Goal: Task Accomplishment & Management: Complete application form

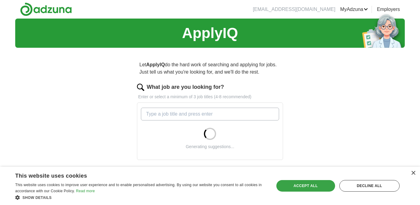
click at [321, 189] on div "Accept all" at bounding box center [305, 186] width 59 height 12
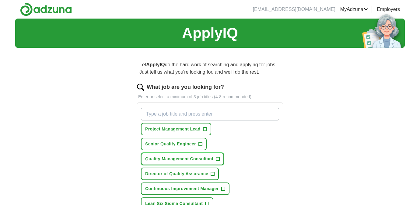
click at [220, 160] on button "Quality Management Consultant +" at bounding box center [182, 159] width 83 height 12
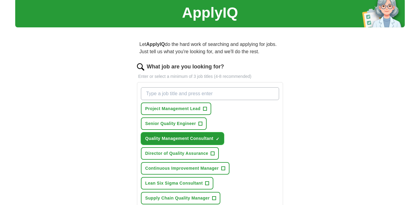
scroll to position [21, 0]
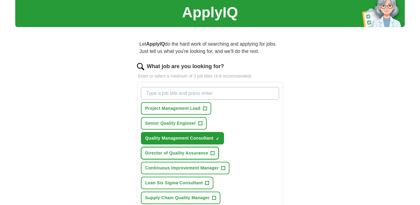
click at [214, 154] on span "+" at bounding box center [213, 153] width 4 height 5
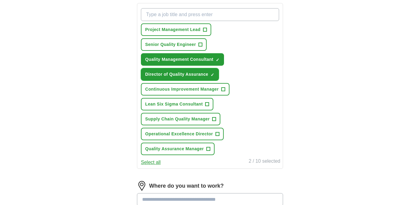
scroll to position [100, 0]
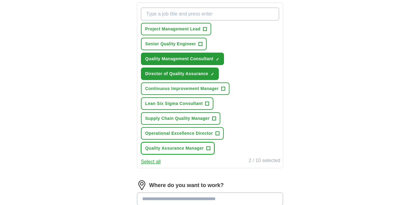
click at [210, 148] on span "+" at bounding box center [208, 148] width 4 height 4
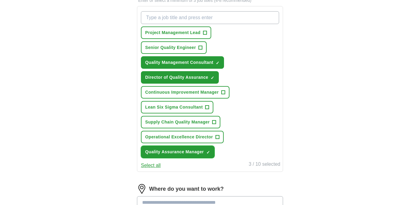
scroll to position [95, 0]
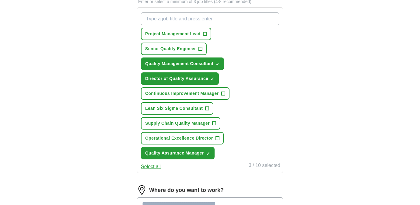
click at [153, 166] on button "Select all" at bounding box center [151, 166] width 20 height 7
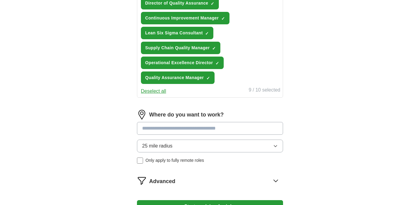
scroll to position [171, 0]
click at [203, 126] on input at bounding box center [210, 128] width 146 height 13
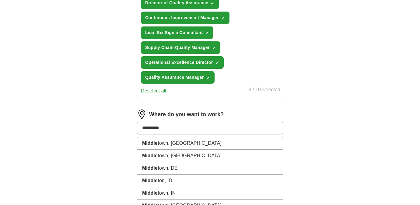
type input "**********"
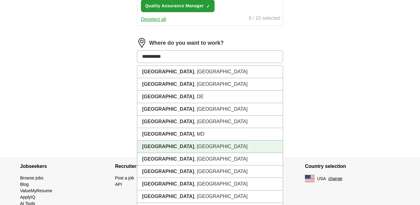
scroll to position [256, 0]
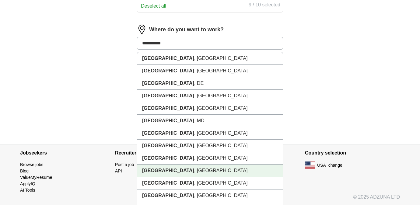
click at [211, 173] on li "[GEOGRAPHIC_DATA] , [GEOGRAPHIC_DATA]" at bounding box center [209, 171] width 145 height 12
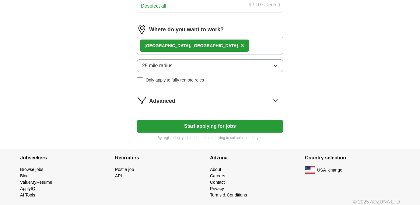
click at [278, 65] on button "25 mile radius" at bounding box center [210, 65] width 146 height 13
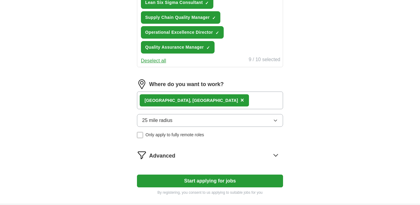
scroll to position [206, 0]
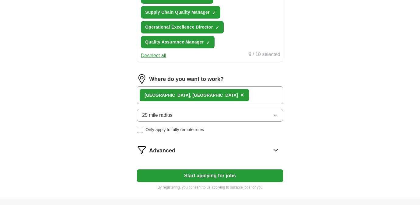
click at [276, 116] on icon "button" at bounding box center [275, 115] width 5 height 5
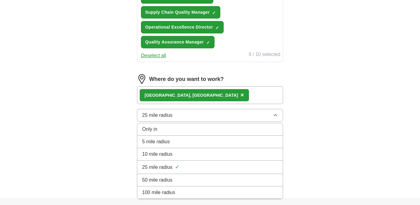
click at [180, 182] on div "50 mile radius" at bounding box center [210, 179] width 136 height 7
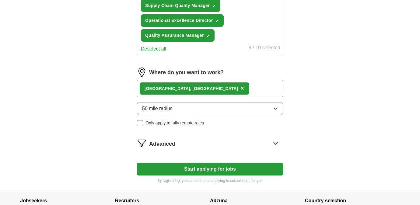
scroll to position [223, 0]
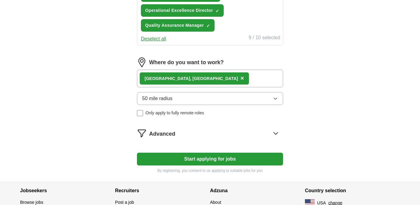
click at [272, 134] on icon at bounding box center [276, 133] width 10 height 10
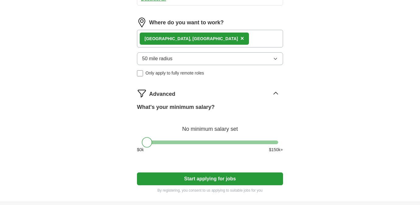
scroll to position [277, 0]
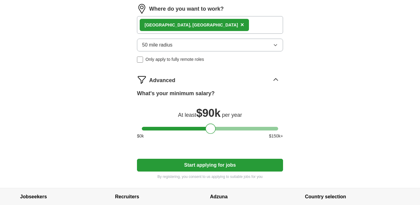
click at [210, 129] on div at bounding box center [210, 129] width 136 height 4
click at [217, 128] on div at bounding box center [210, 129] width 136 height 4
click at [226, 128] on div at bounding box center [210, 129] width 136 height 4
click at [237, 129] on div at bounding box center [210, 129] width 136 height 4
click at [243, 130] on div at bounding box center [210, 129] width 136 height 4
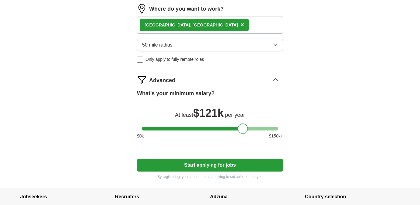
click at [240, 129] on div at bounding box center [243, 129] width 10 height 10
click at [239, 130] on div at bounding box center [242, 129] width 10 height 10
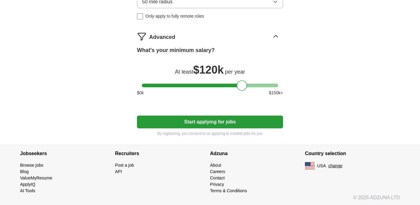
scroll to position [321, 0]
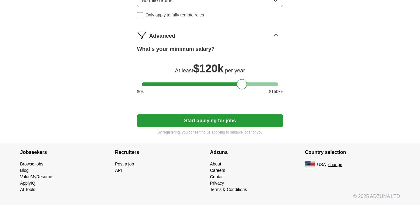
click at [242, 124] on button "Start applying for jobs" at bounding box center [210, 120] width 146 height 13
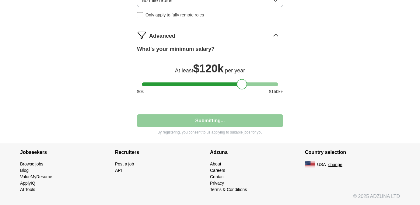
select select "**"
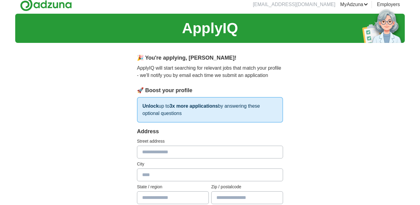
scroll to position [0, 0]
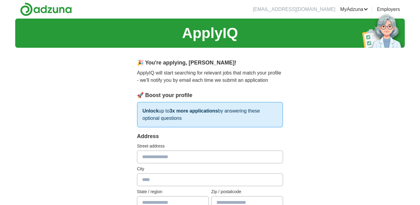
click at [190, 159] on input "text" at bounding box center [210, 157] width 146 height 13
type input "**********"
type input "**"
type input "*****"
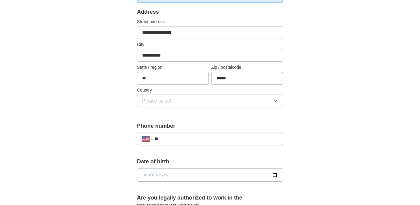
scroll to position [125, 0]
click at [274, 101] on icon "button" at bounding box center [275, 100] width 5 height 5
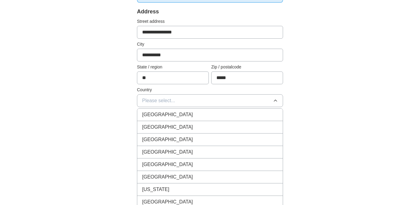
click at [232, 124] on div "[GEOGRAPHIC_DATA]" at bounding box center [210, 127] width 136 height 7
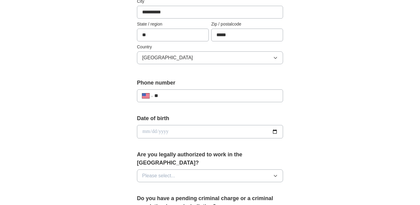
scroll to position [169, 0]
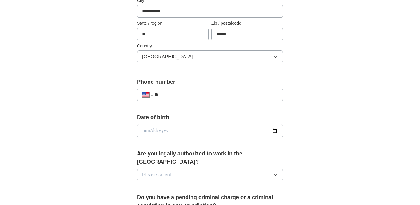
click at [236, 130] on input "date" at bounding box center [210, 130] width 146 height 13
type input "**********"
click at [354, 141] on div "**********" at bounding box center [209, 127] width 389 height 554
click at [277, 174] on icon "button" at bounding box center [275, 175] width 3 height 2
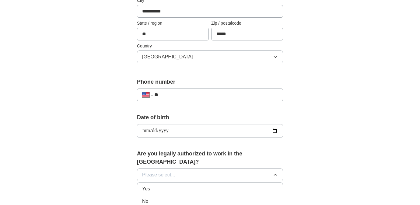
click at [236, 185] on div "Yes" at bounding box center [210, 188] width 136 height 7
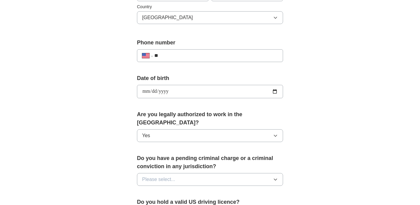
scroll to position [263, 0]
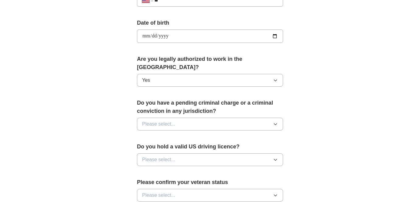
click at [275, 36] on input "**********" at bounding box center [210, 36] width 146 height 13
click at [374, 114] on div "**********" at bounding box center [209, 32] width 389 height 554
click at [278, 118] on button "Please select..." at bounding box center [210, 124] width 146 height 13
click at [240, 147] on div "No" at bounding box center [210, 150] width 136 height 7
click at [276, 159] on icon "button" at bounding box center [275, 160] width 3 height 2
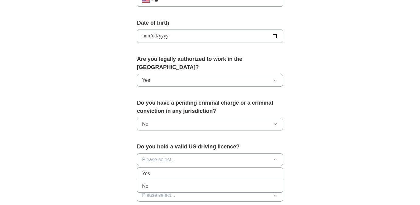
click at [265, 170] on div "Yes" at bounding box center [210, 173] width 136 height 7
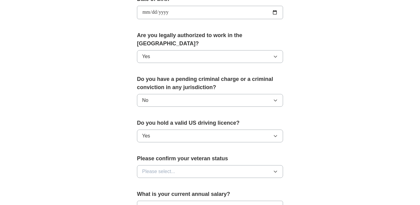
scroll to position [287, 0]
click at [277, 169] on icon "button" at bounding box center [275, 171] width 5 height 5
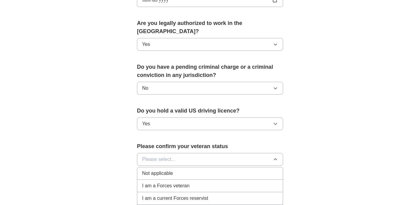
scroll to position [330, 0]
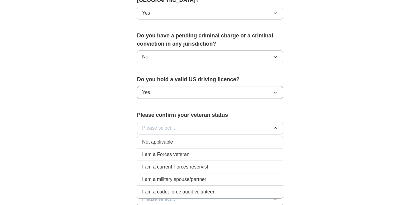
click at [256, 138] on div "Not applicable" at bounding box center [210, 141] width 136 height 7
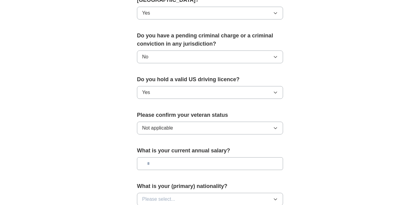
click at [264, 157] on input "text" at bounding box center [210, 163] width 146 height 13
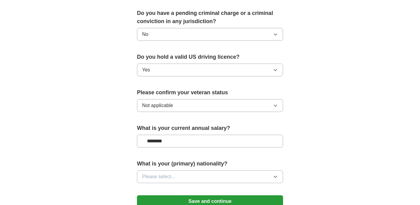
scroll to position [354, 0]
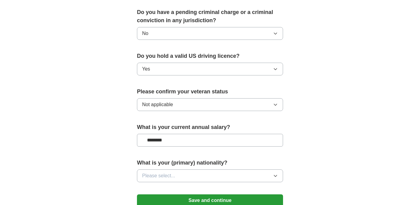
type input "********"
click at [272, 169] on button "Please select..." at bounding box center [210, 175] width 146 height 13
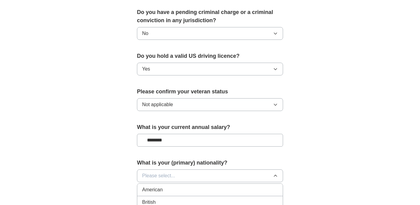
click at [190, 186] on div "American" at bounding box center [210, 189] width 136 height 7
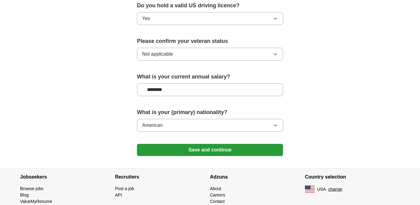
scroll to position [421, 0]
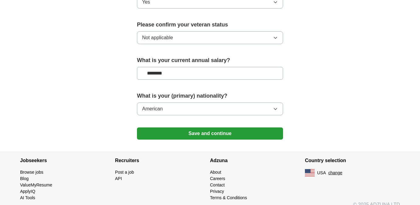
click at [240, 127] on button "Save and continue" at bounding box center [210, 133] width 146 height 12
